Goal: Transaction & Acquisition: Purchase product/service

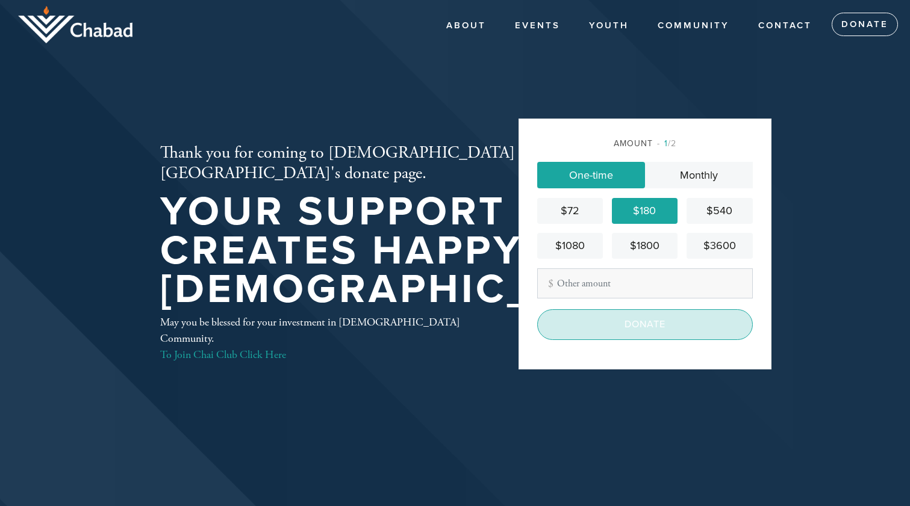
click at [641, 329] on input "Donate" at bounding box center [645, 325] width 216 height 30
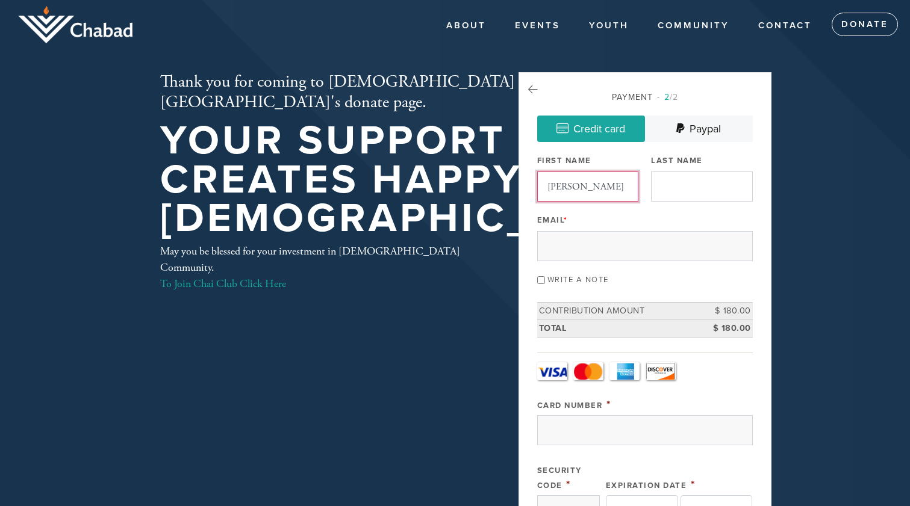
type input "Issac"
type input "Ohana"
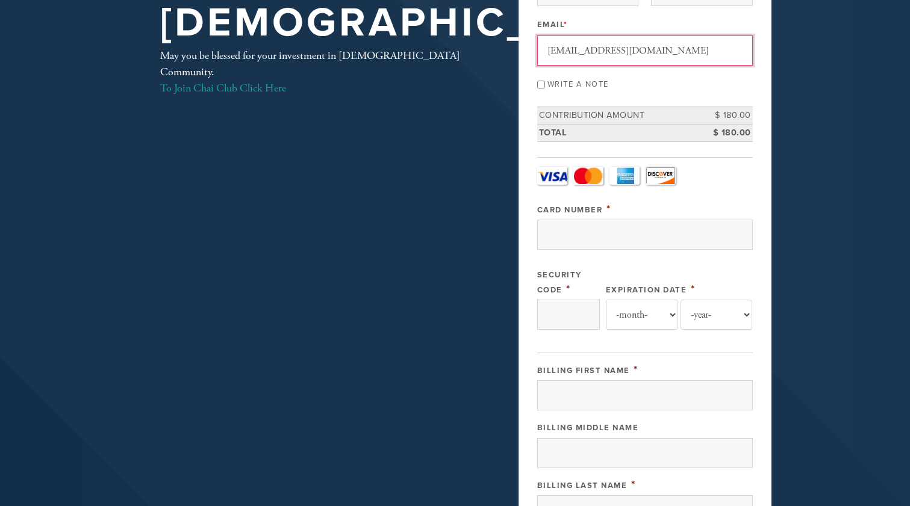
scroll to position [207, 0]
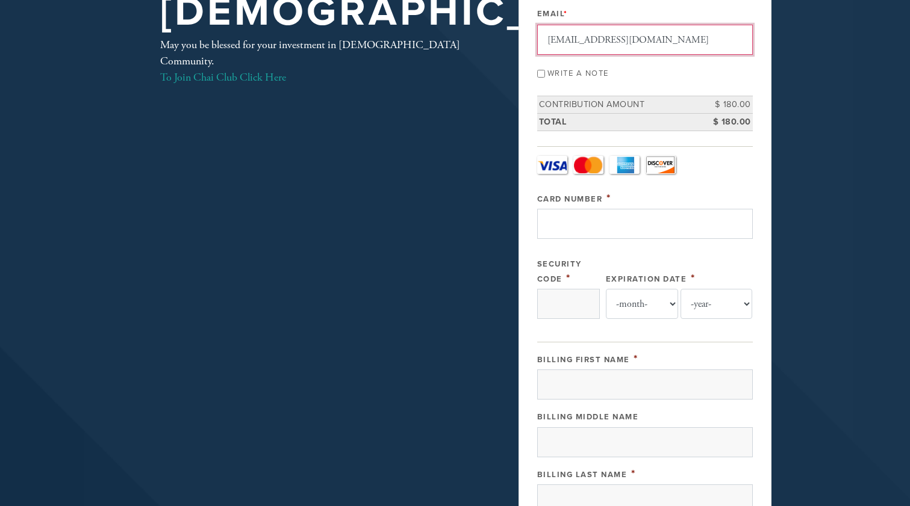
type input "issacohana@gmail.com"
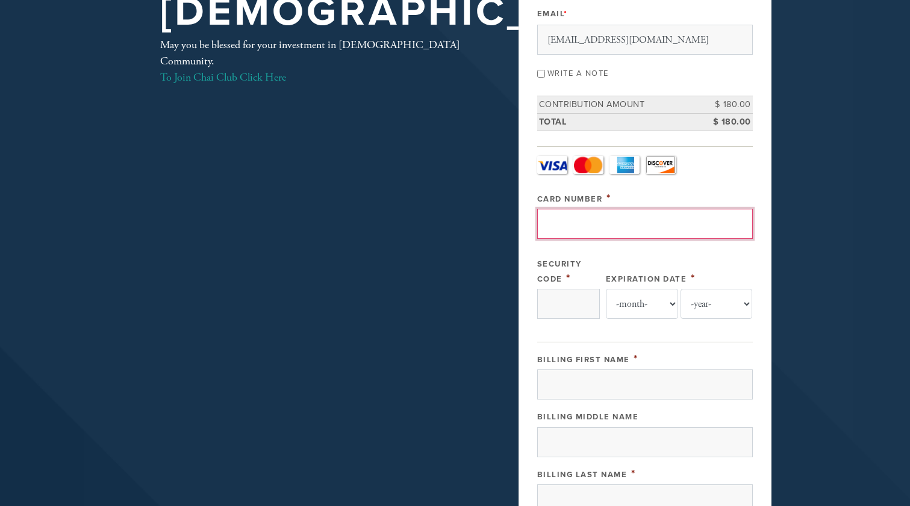
click at [594, 226] on input "Card Number" at bounding box center [645, 224] width 216 height 30
type input "4246315440043659"
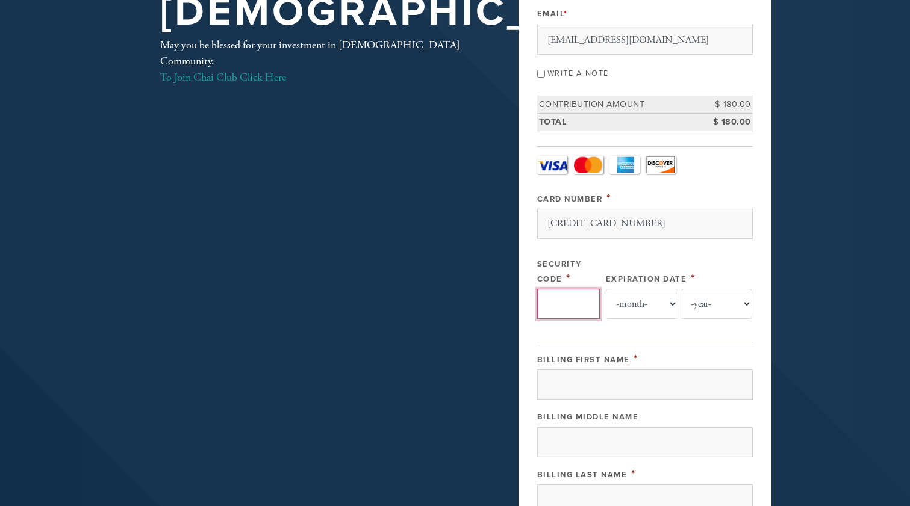
type input "998"
select select "1"
select select "2029"
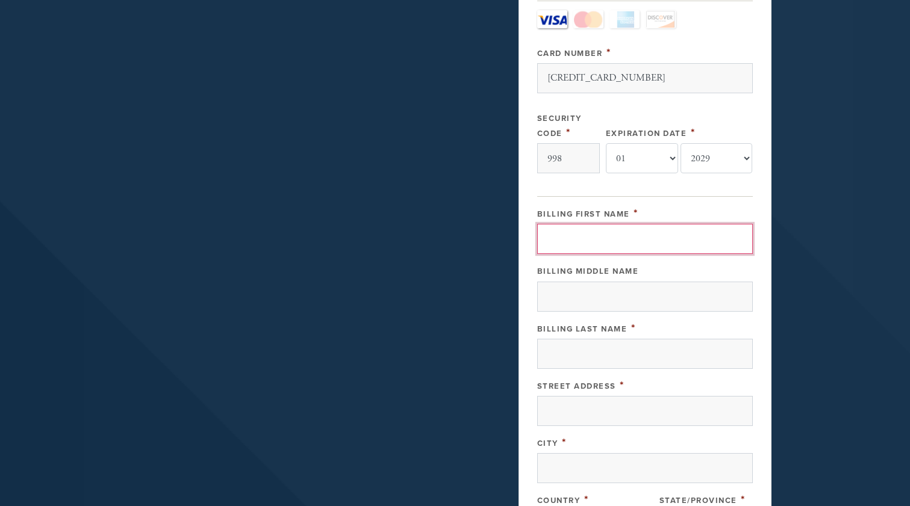
scroll to position [359, 0]
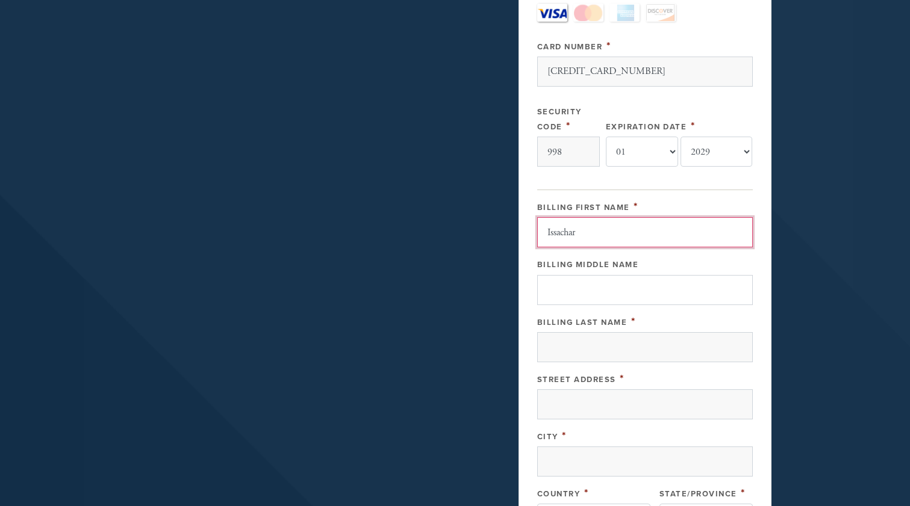
type input "Issachar"
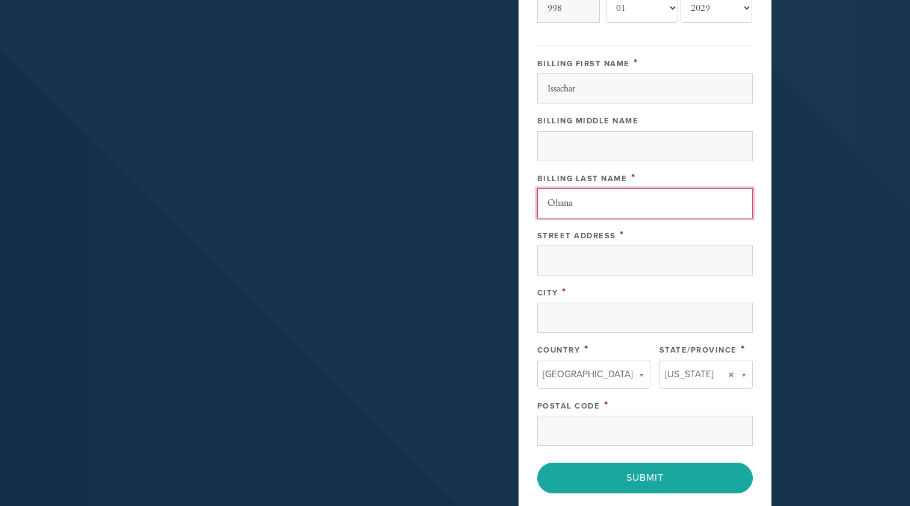
scroll to position [503, 0]
type input "Ohana"
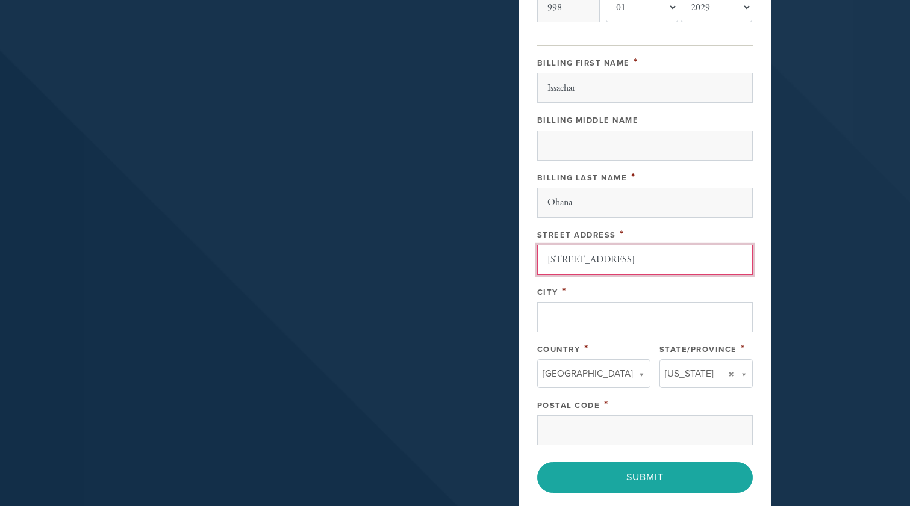
type input "411 Walnut St #23633"
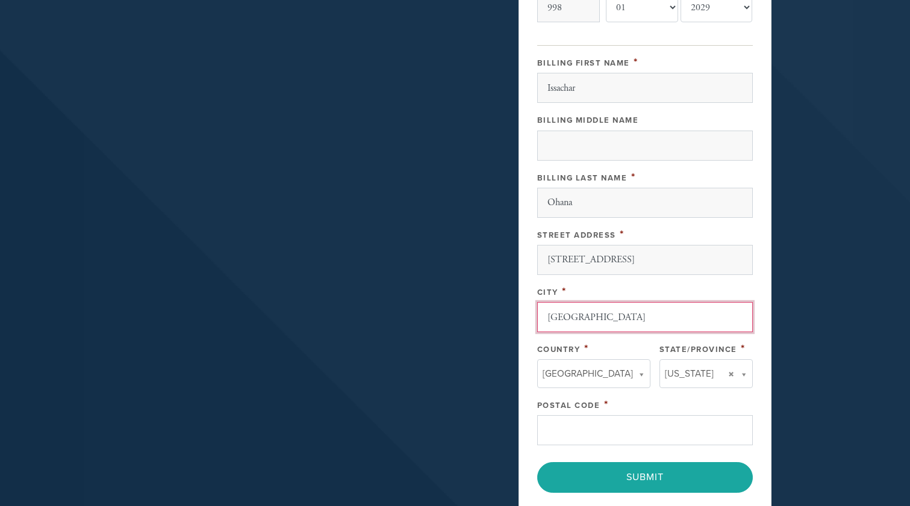
type input "Green Cove Springs"
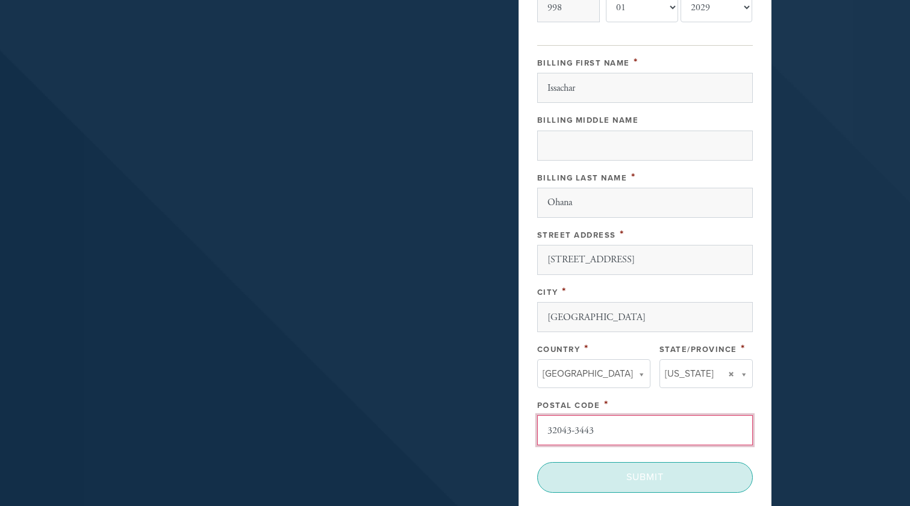
type input "32043-3443"
click at [644, 475] on input "Submit" at bounding box center [645, 478] width 216 height 30
